Goal: Information Seeking & Learning: Learn about a topic

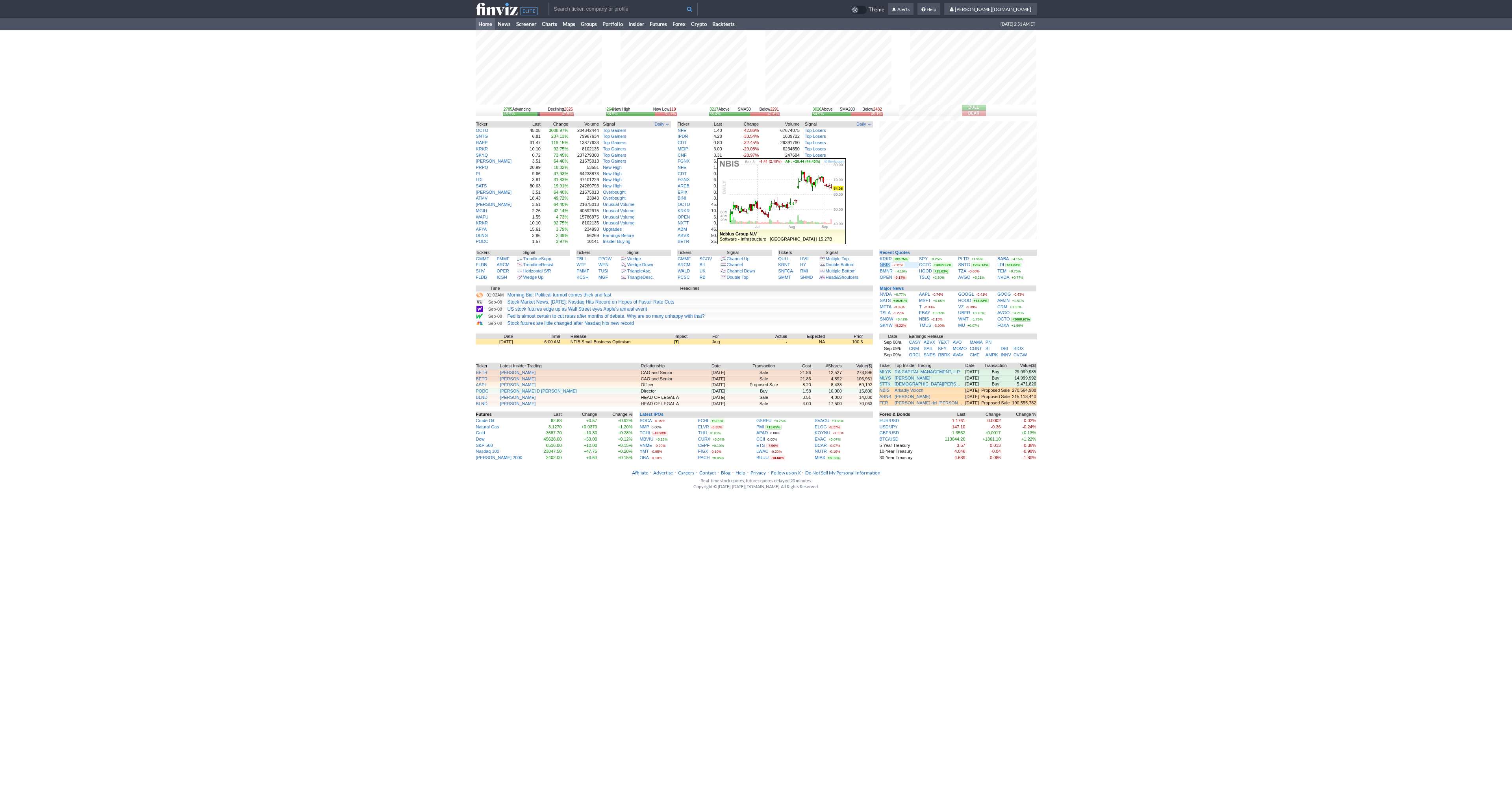
click at [886, 267] on link "NBIS" at bounding box center [885, 264] width 10 height 5
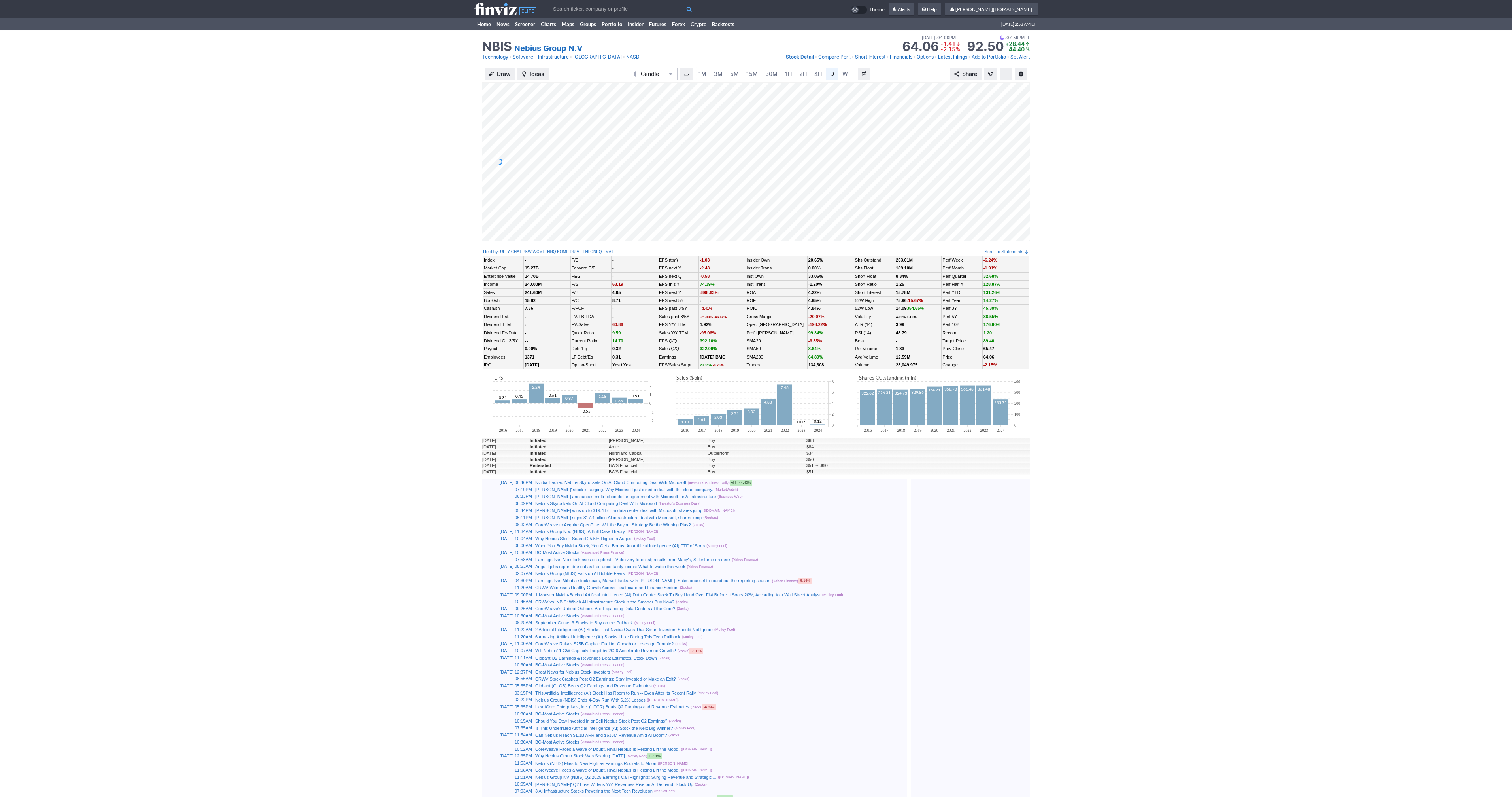
scroll to position [0, 8]
click at [1002, 72] on link at bounding box center [1006, 73] width 13 height 13
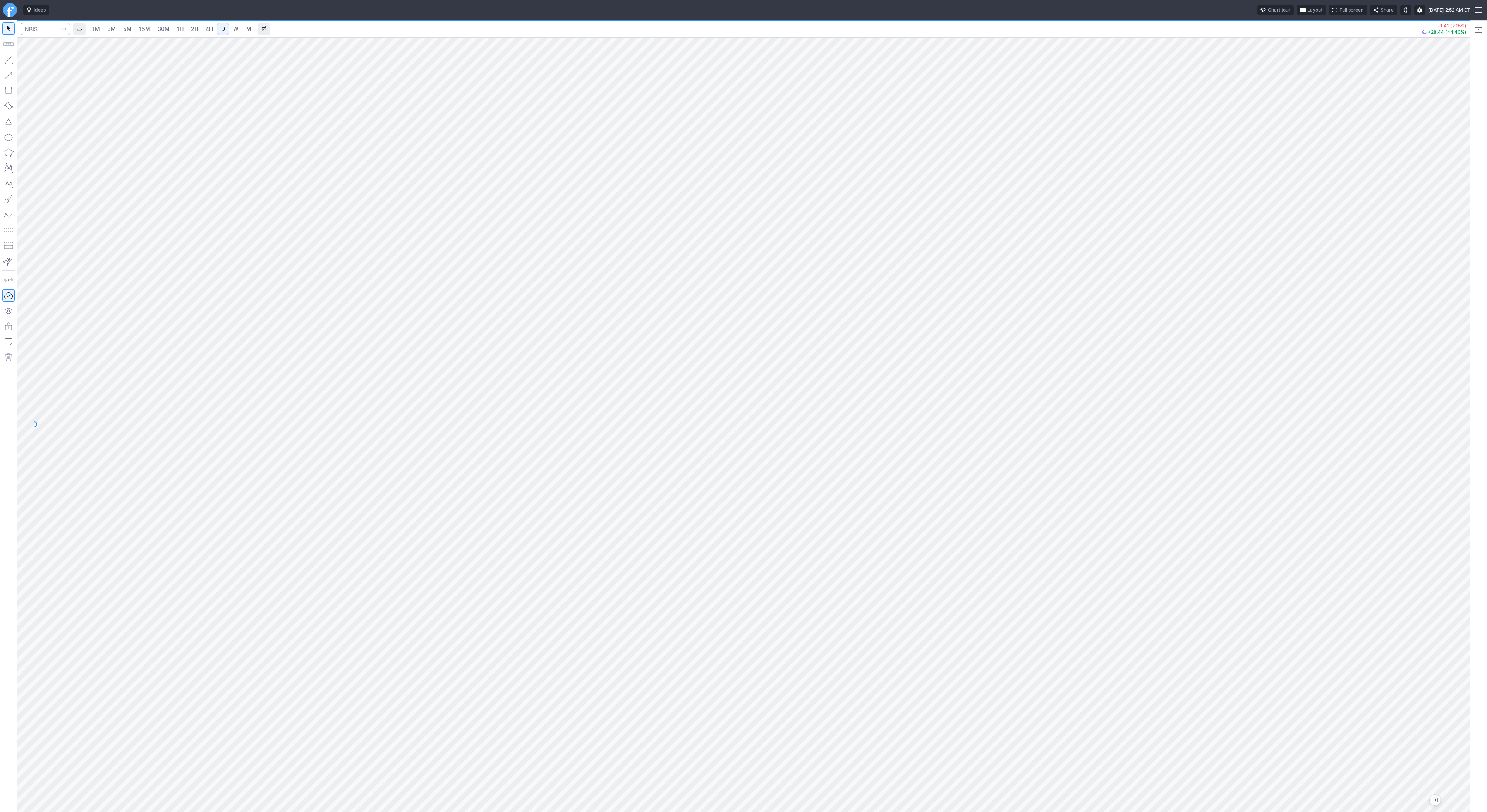
click at [50, 29] on input "Search" at bounding box center [45, 29] width 50 height 13
type input "btcusd"
click at [58, 44] on span "Bitcoin / USD" at bounding box center [73, 45] width 29 height 6
click at [8, 61] on button "button" at bounding box center [8, 59] width 13 height 13
drag, startPoint x: 9, startPoint y: 57, endPoint x: 28, endPoint y: 85, distance: 33.8
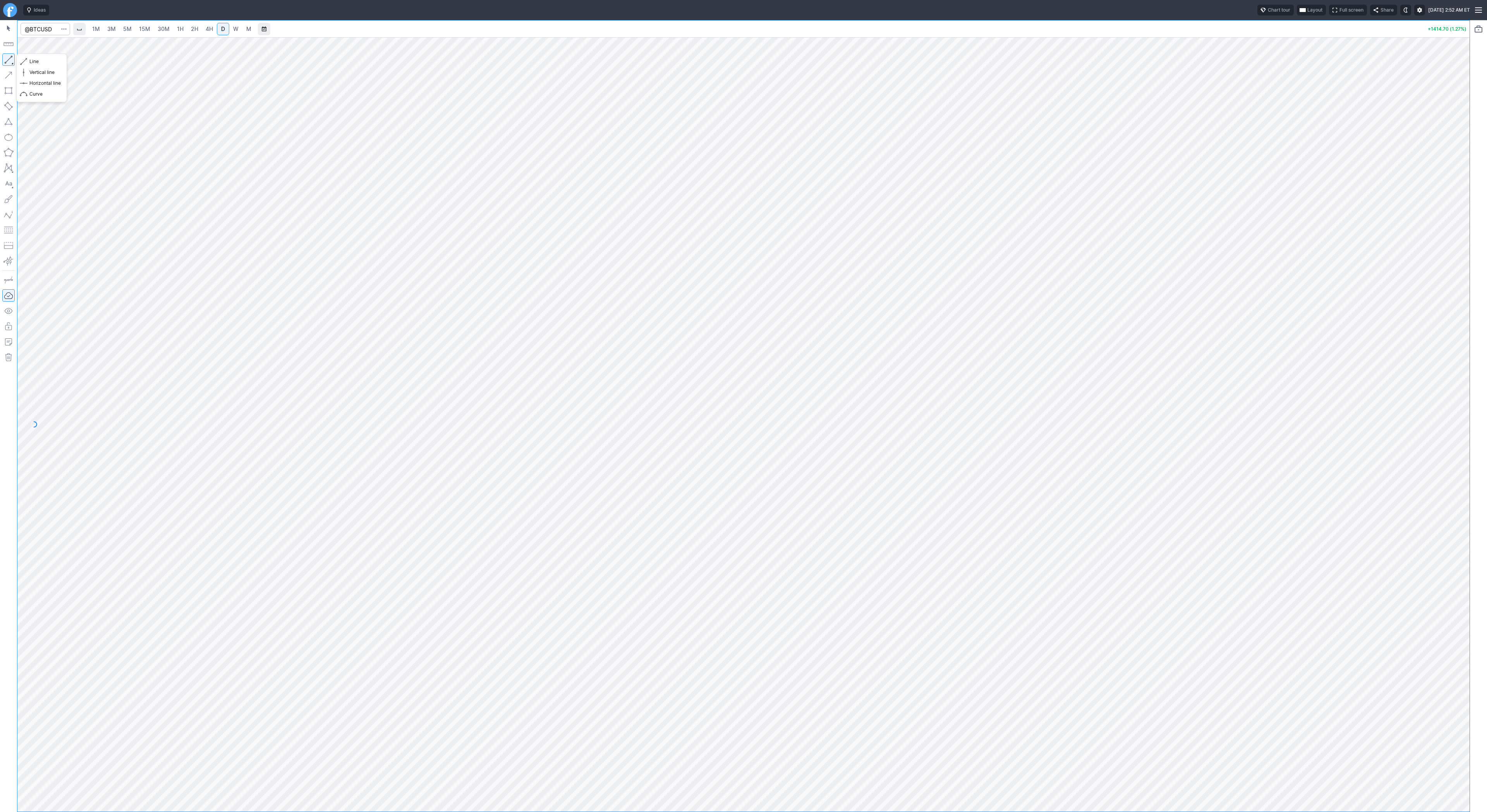
click at [9, 58] on button "button" at bounding box center [8, 59] width 13 height 13
drag, startPoint x: 6, startPoint y: 59, endPoint x: 16, endPoint y: 79, distance: 22.4
click at [6, 61] on button "button" at bounding box center [8, 59] width 13 height 13
click at [52, 30] on input "Search" at bounding box center [45, 29] width 50 height 13
type input "@es"
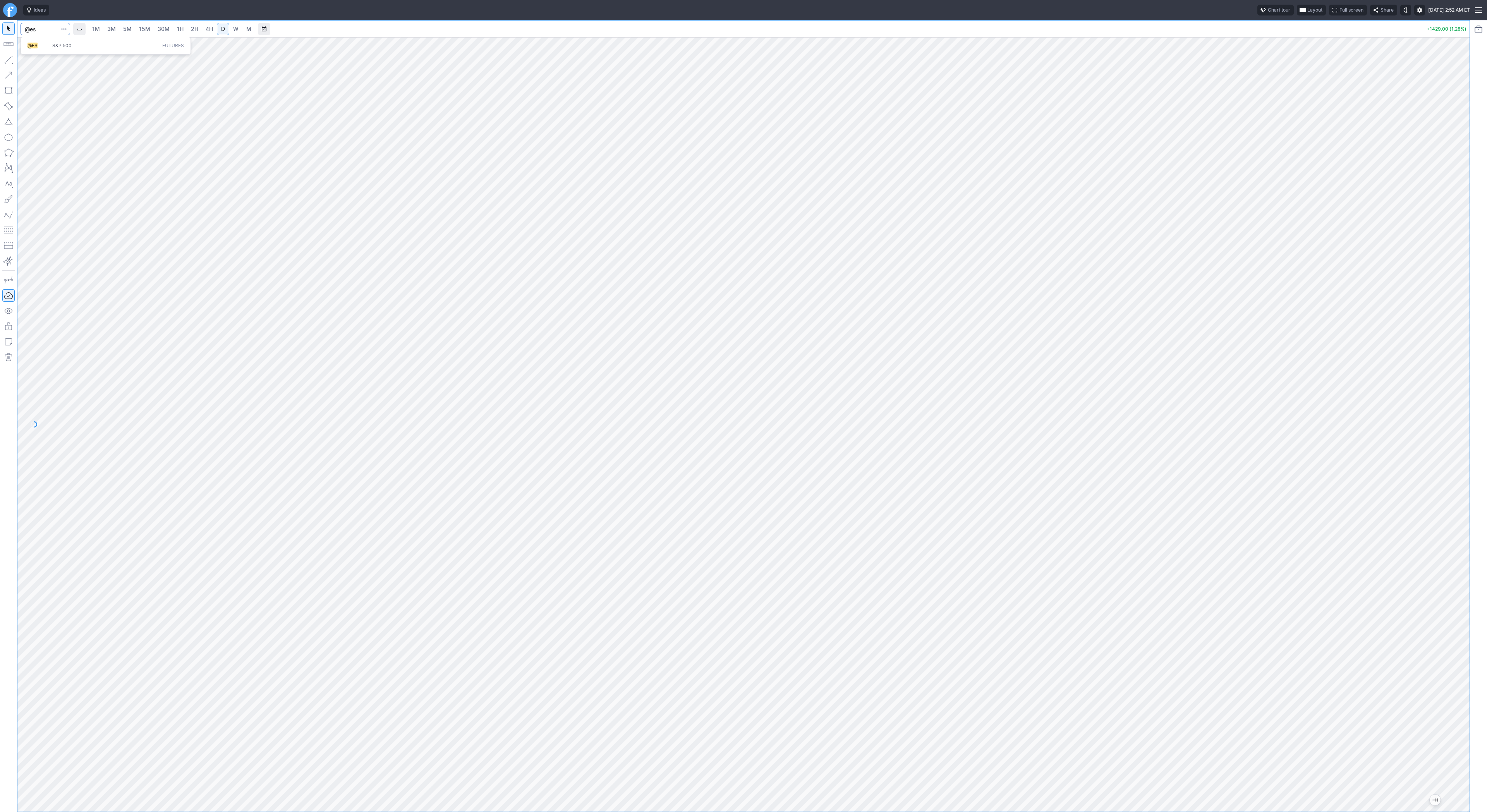
click at [62, 45] on span "S&P 500" at bounding box center [62, 45] width 19 height 6
click at [1358, 264] on div at bounding box center [743, 406] width 1487 height 812
click at [198, 29] on link "2H" at bounding box center [194, 29] width 14 height 13
